Goal: Find specific page/section: Find specific page/section

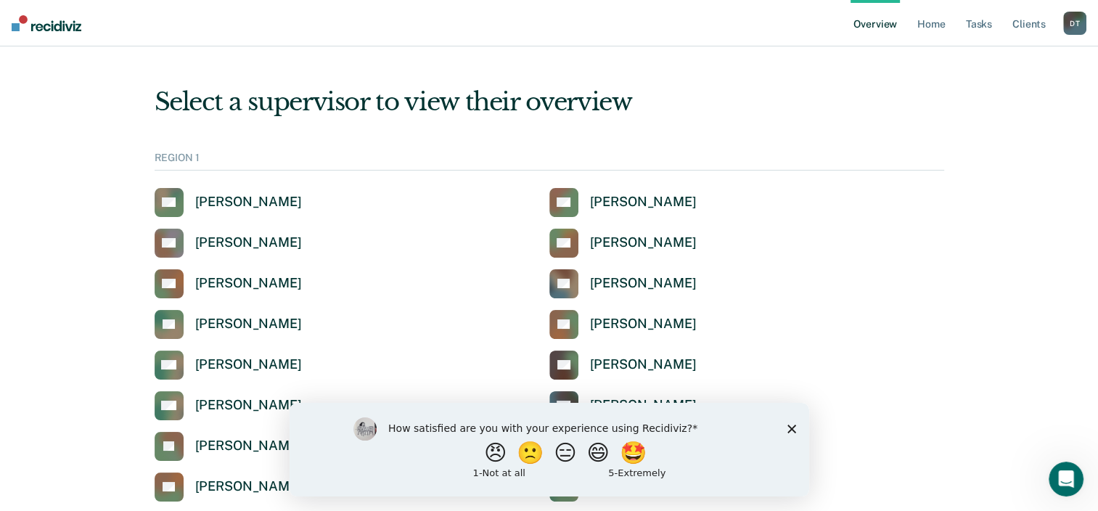
click at [795, 422] on div "How satisfied are you with your experience using Recidiviz? 😠 🙁 😑 😄 🤩 1 - Not a…" at bounding box center [549, 449] width 520 height 94
click at [791, 427] on icon "Close survey" at bounding box center [791, 428] width 9 height 9
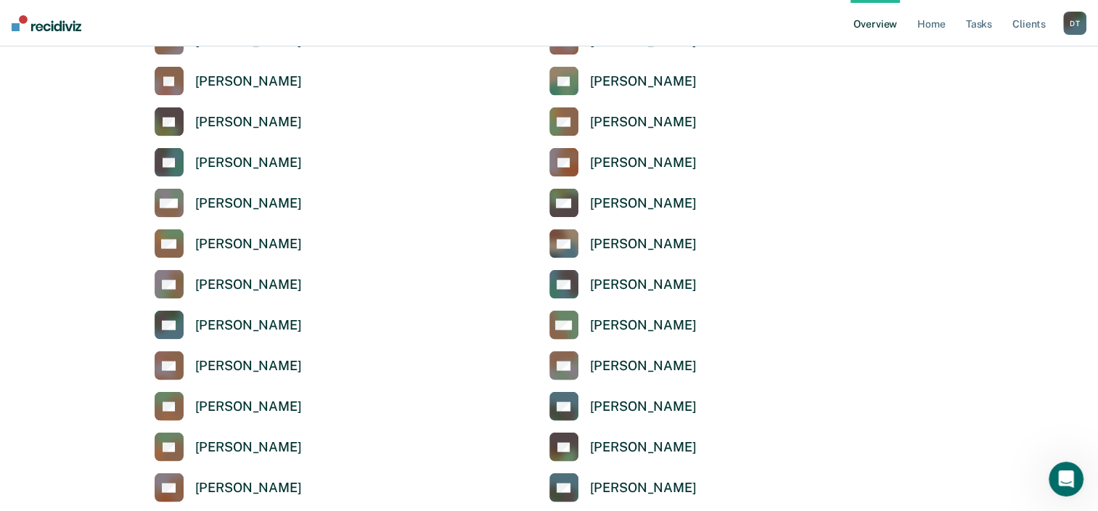
scroll to position [3120, 0]
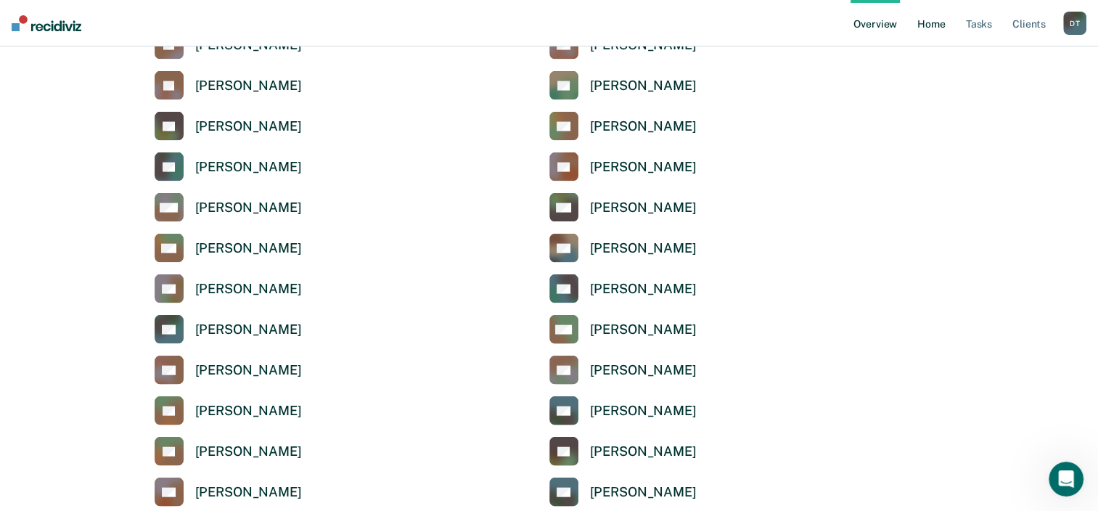
click at [931, 29] on link "Home" at bounding box center [930, 23] width 33 height 46
